Goal: Task Accomplishment & Management: Manage account settings

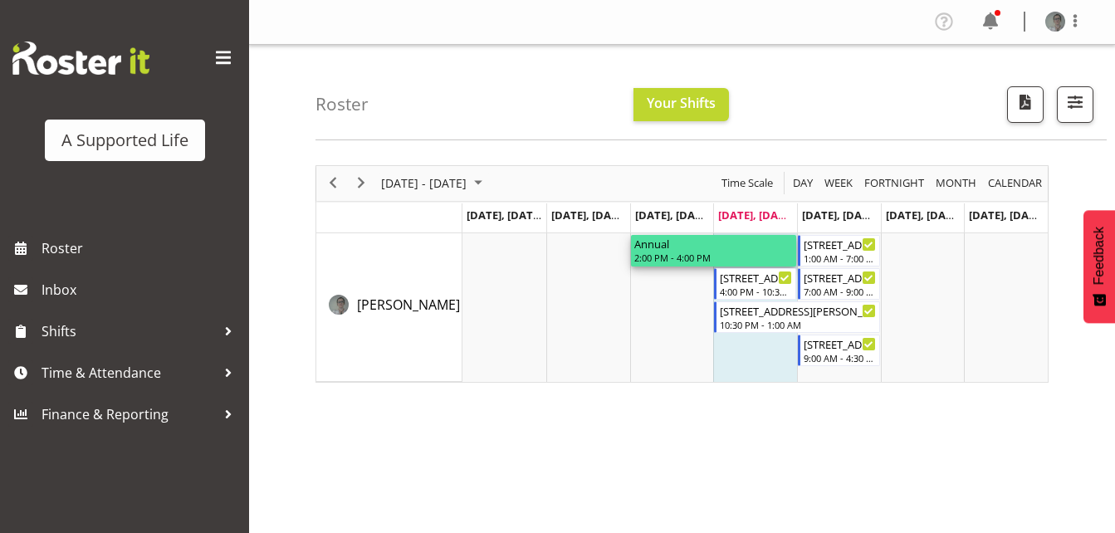
click at [731, 241] on div "Annual" at bounding box center [713, 243] width 159 height 17
click at [360, 191] on span "Next" at bounding box center [361, 183] width 20 height 21
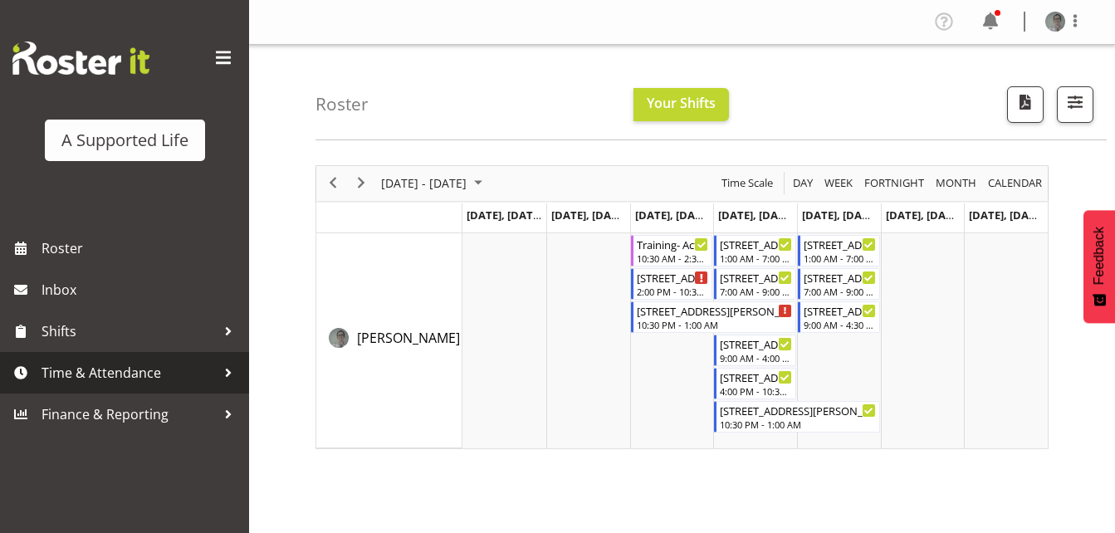
click at [163, 372] on span "Time & Attendance" at bounding box center [128, 372] width 174 height 25
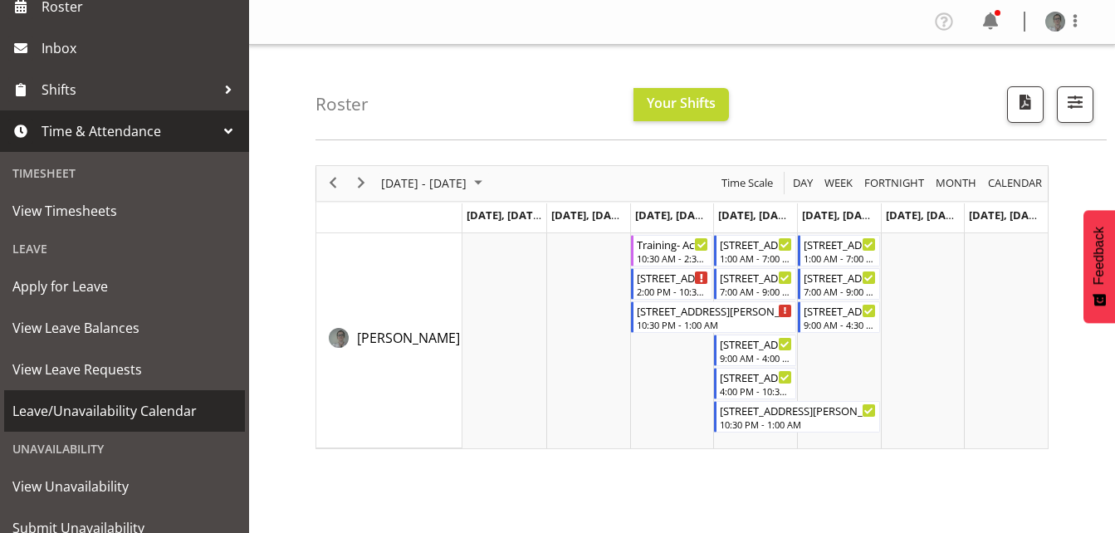
scroll to position [241, 0]
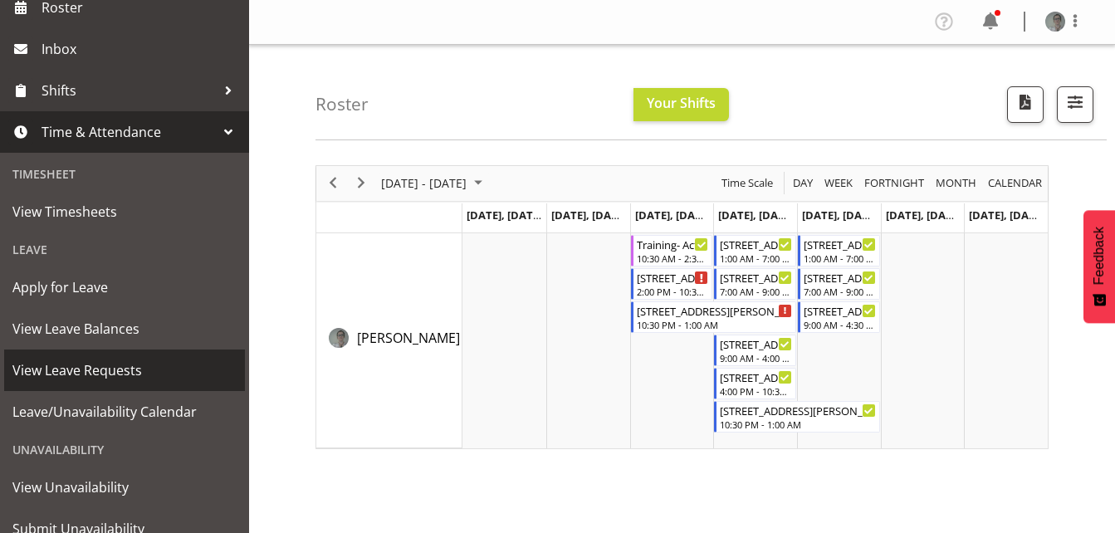
click at [168, 360] on span "View Leave Requests" at bounding box center [124, 370] width 224 height 25
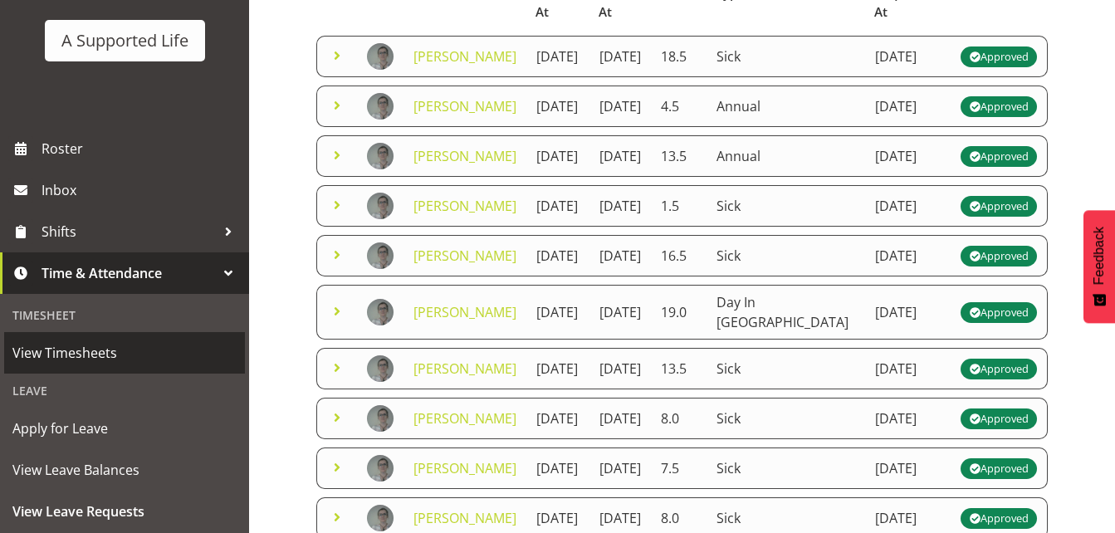
scroll to position [106, 0]
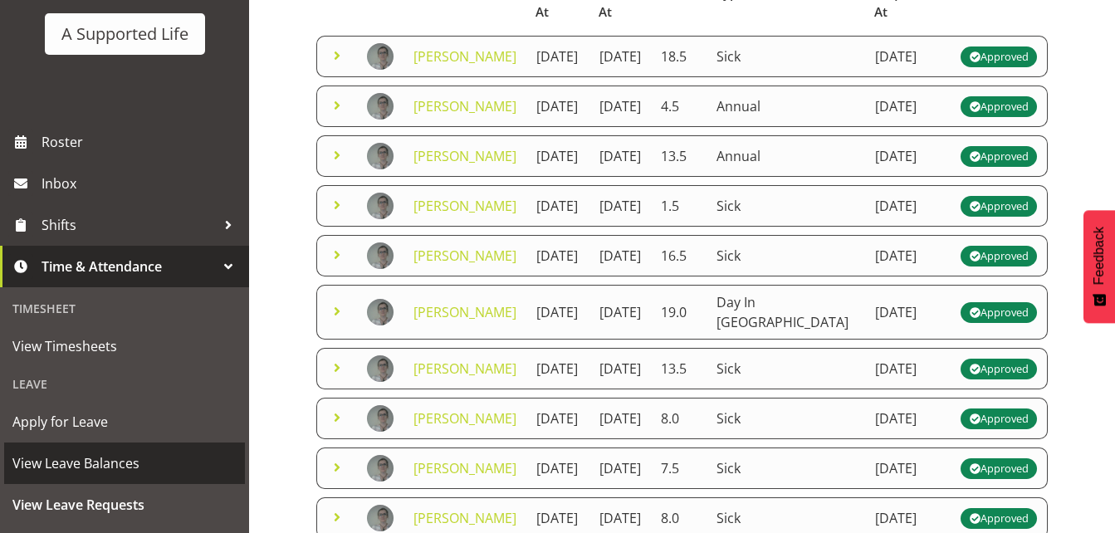
click at [28, 460] on span "View Leave Balances" at bounding box center [124, 463] width 224 height 25
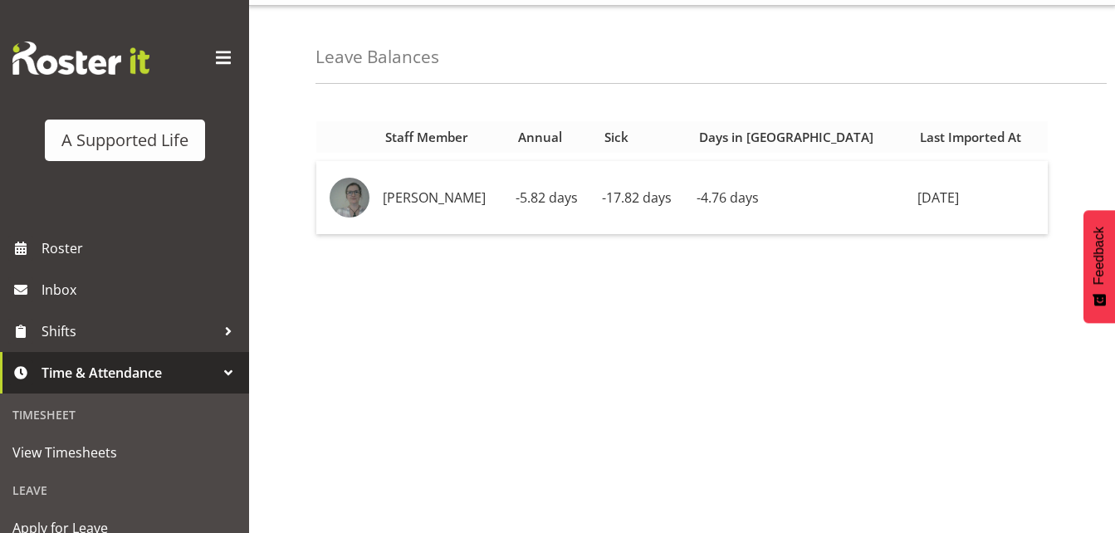
scroll to position [56, 0]
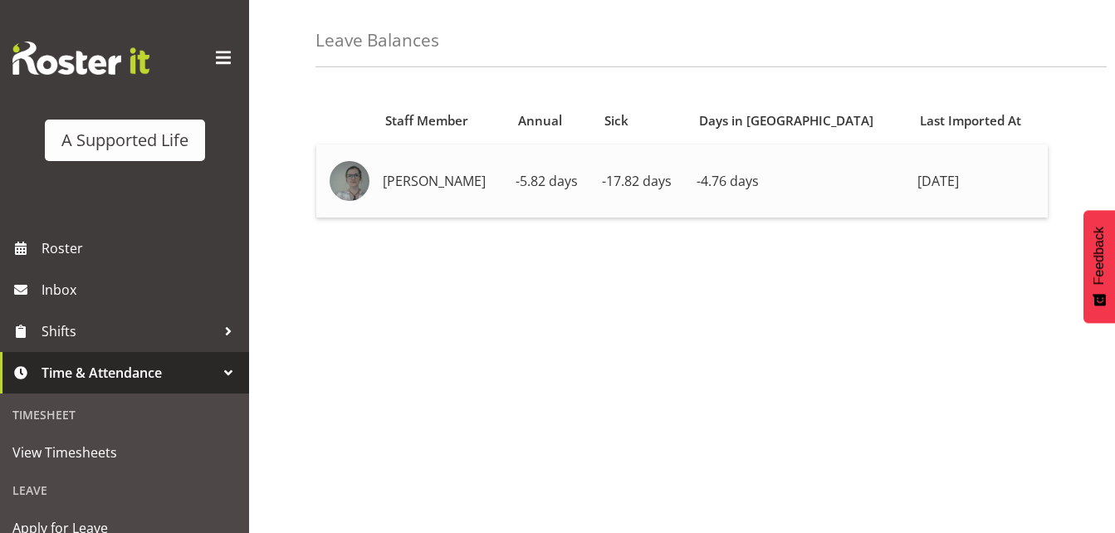
click at [758, 175] on span "-4.76 days" at bounding box center [727, 181] width 62 height 18
